Goal: Communication & Community: Ask a question

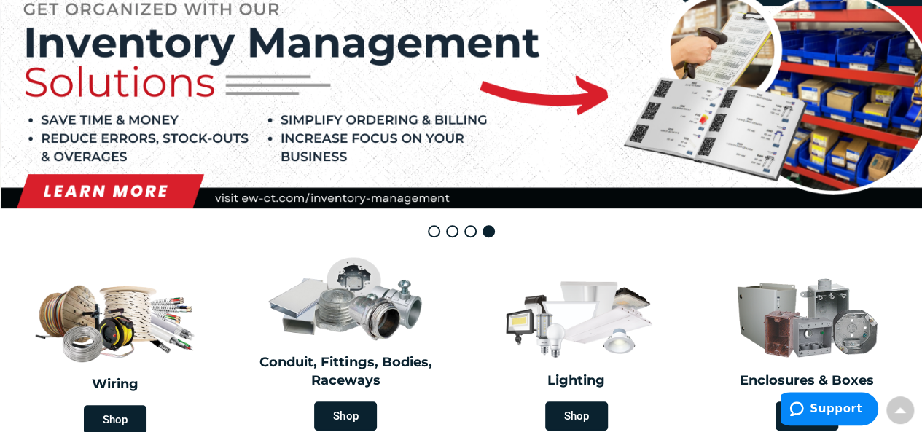
scroll to position [396, 0]
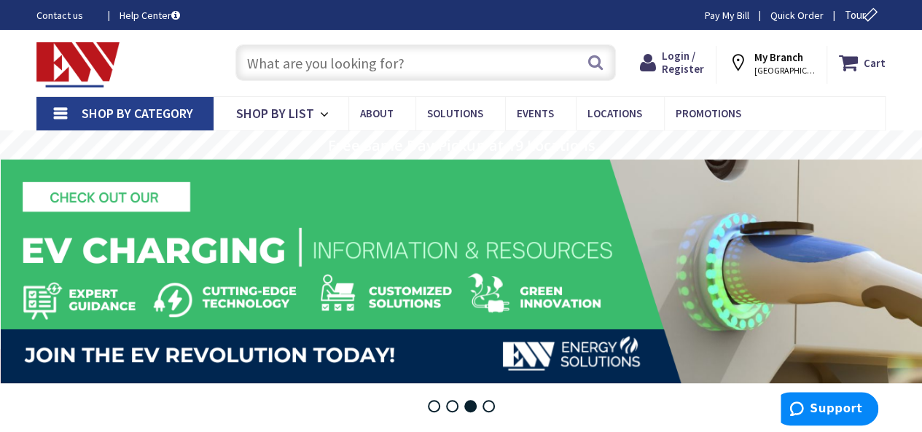
click at [58, 17] on link "Contact us" at bounding box center [66, 15] width 60 height 15
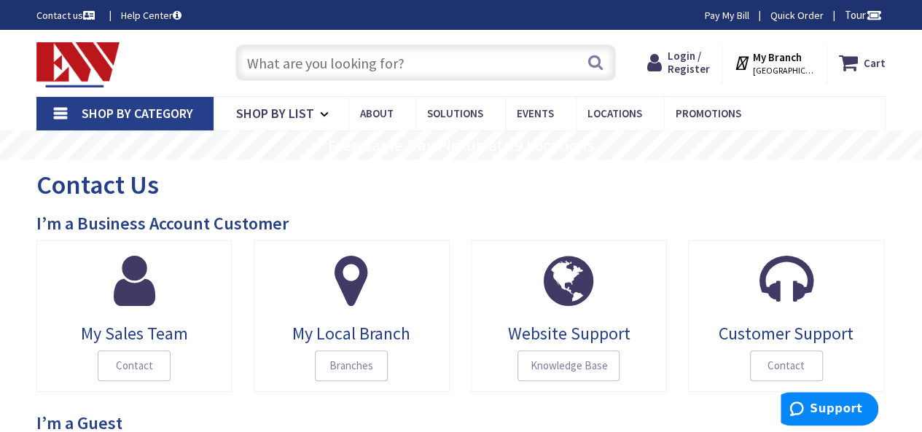
click at [58, 17] on link "Contact us" at bounding box center [66, 15] width 61 height 15
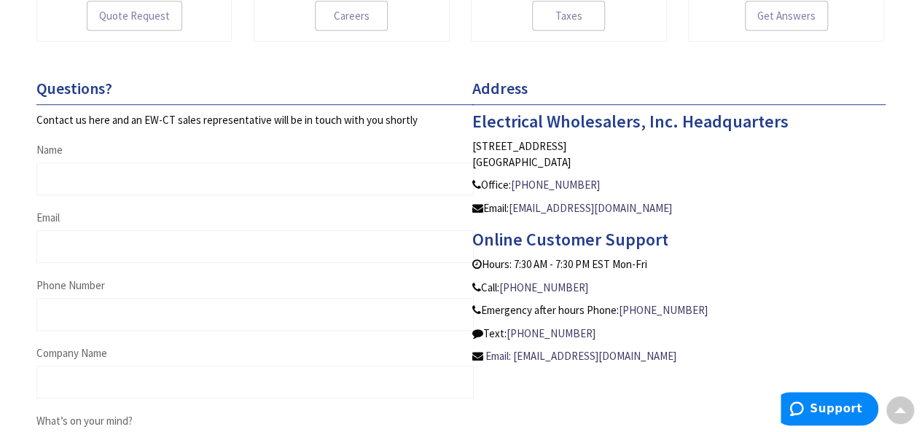
scroll to position [603, 0]
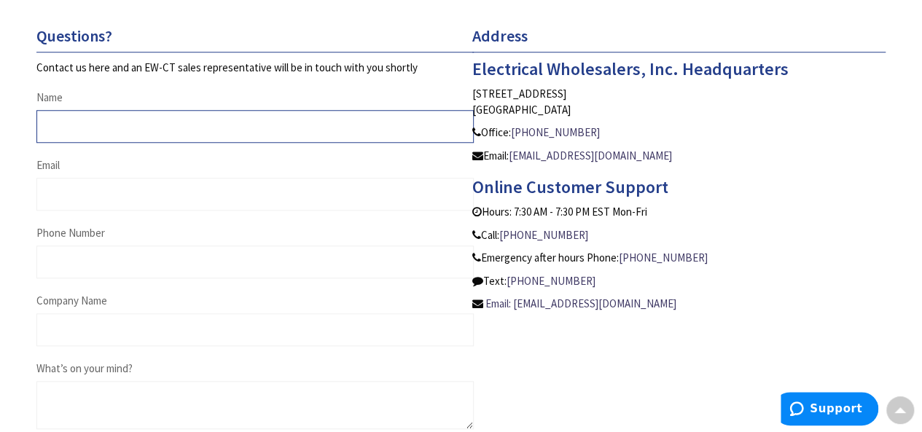
click at [152, 122] on input "Name" at bounding box center [254, 126] width 437 height 33
type input "Mike Donaldson"
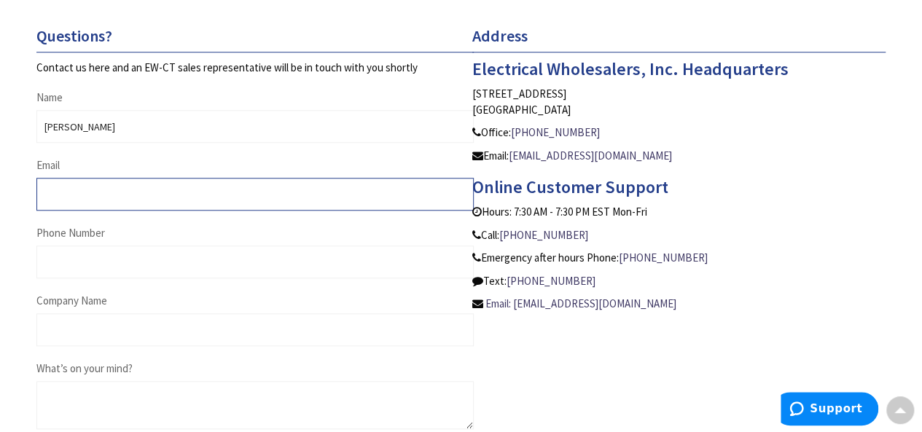
type input "mikedonaldson26@outlook.com"
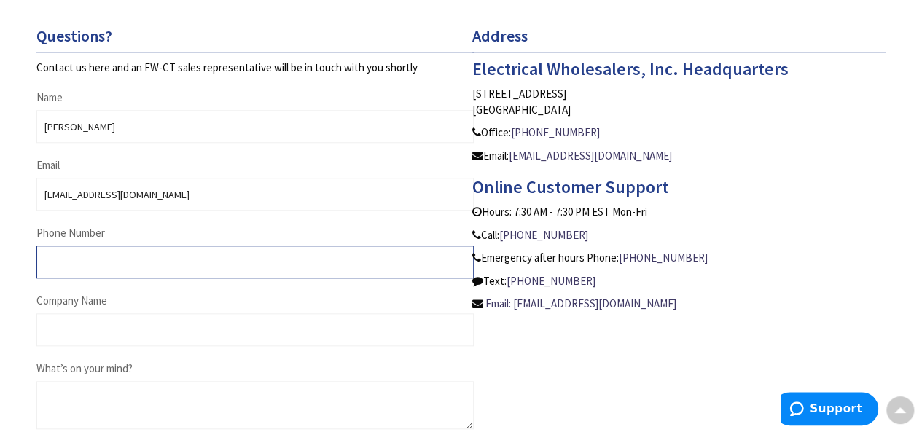
type input "9198015199"
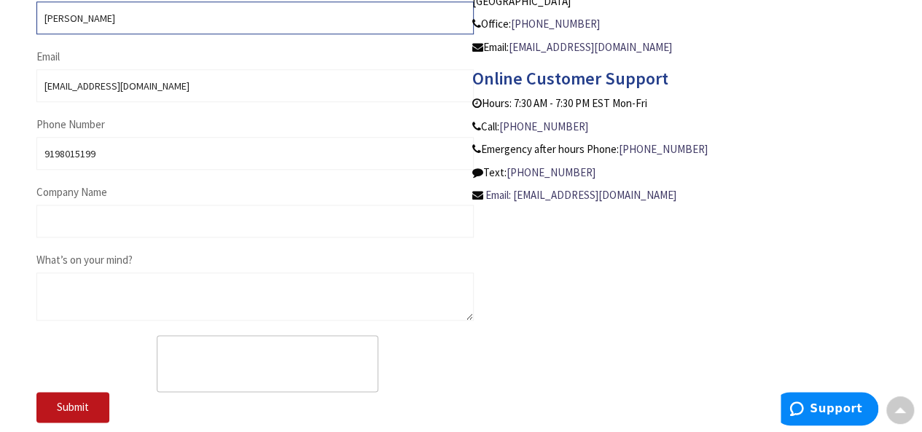
scroll to position [712, 0]
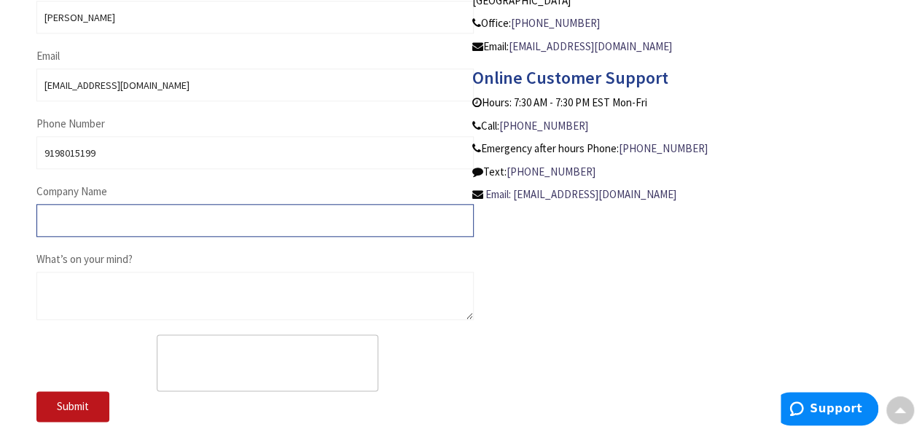
click at [144, 224] on input "Company Name" at bounding box center [254, 220] width 437 height 33
type input "Renovation"
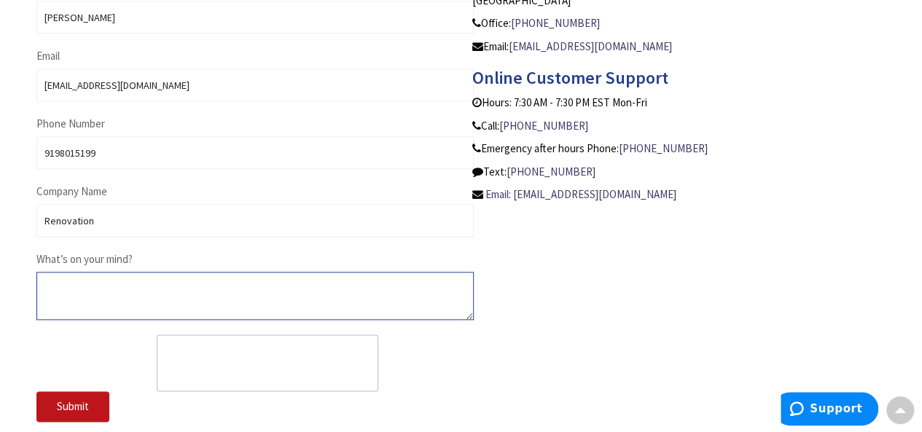
click at [145, 303] on textarea "What’s on your mind?" at bounding box center [254, 296] width 437 height 48
paste textarea "Hello There, My name is Mike Donaldson. We are preparing to demolish and rebuil…"
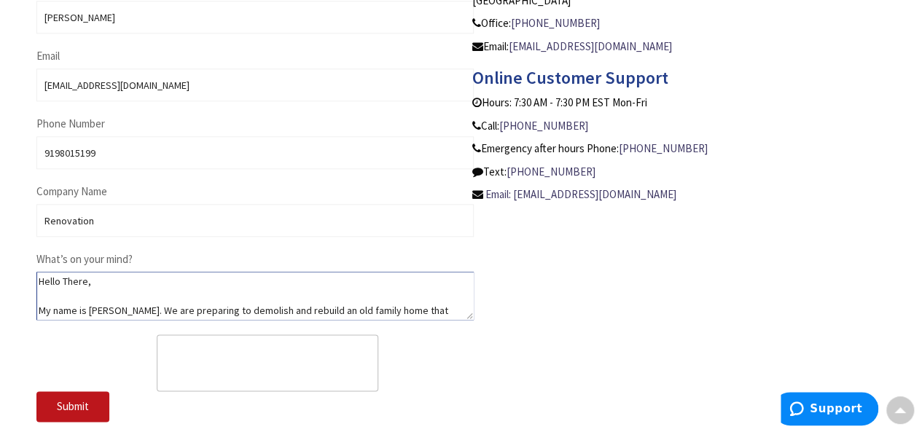
scroll to position [202, 0]
type textarea "Hello There, My name is Mike Donaldson. We are preparing to demolish and rebuil…"
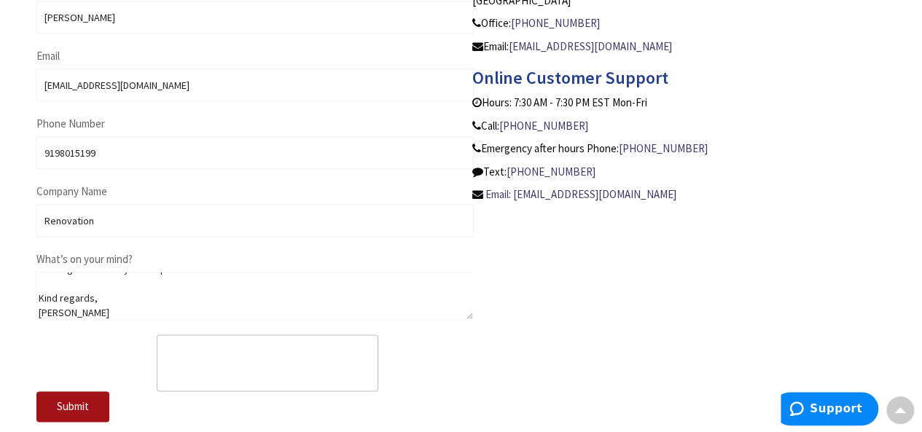
click at [99, 409] on button "Submit" at bounding box center [72, 406] width 73 height 31
